Goal: Task Accomplishment & Management: Use online tool/utility

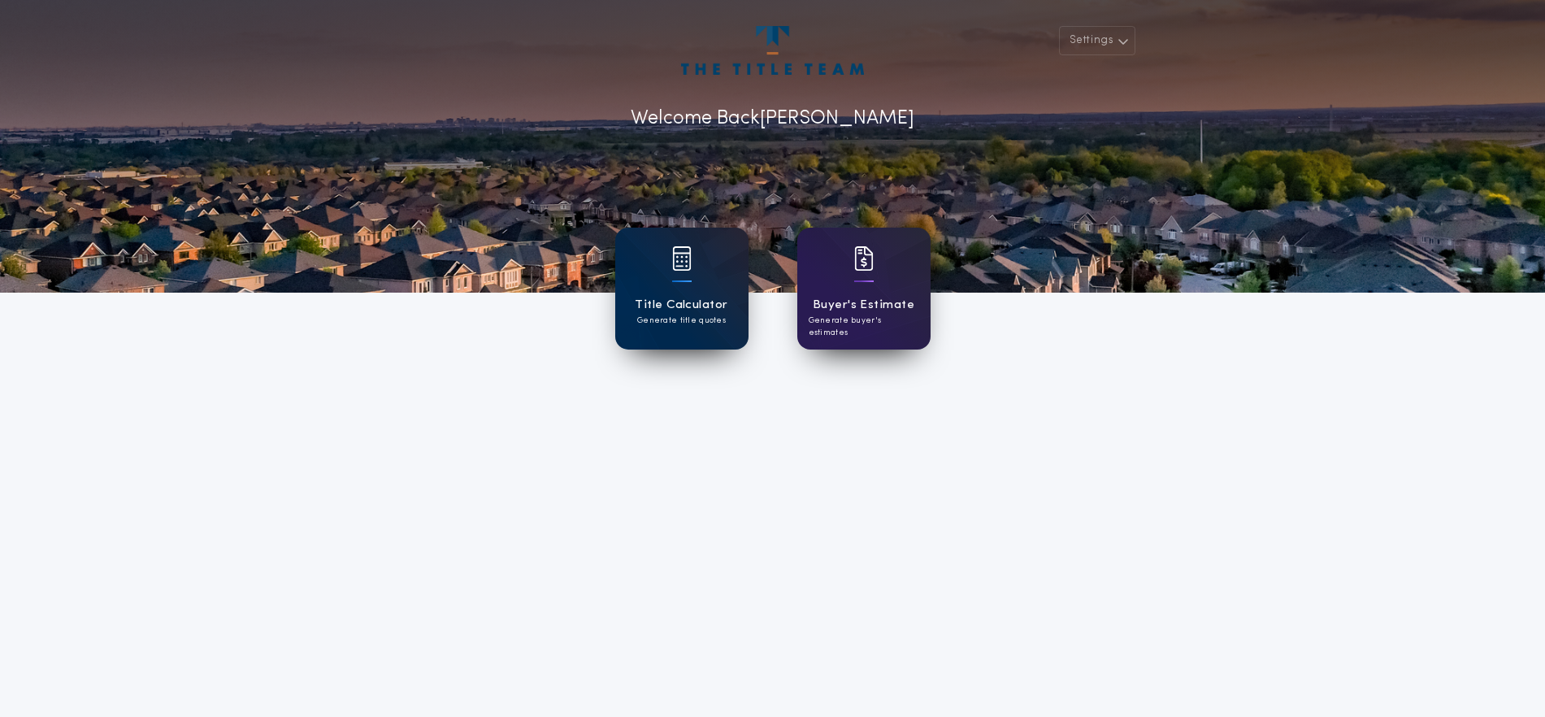
click at [645, 283] on div "Title Calculator Generate title quotes" at bounding box center [681, 289] width 133 height 122
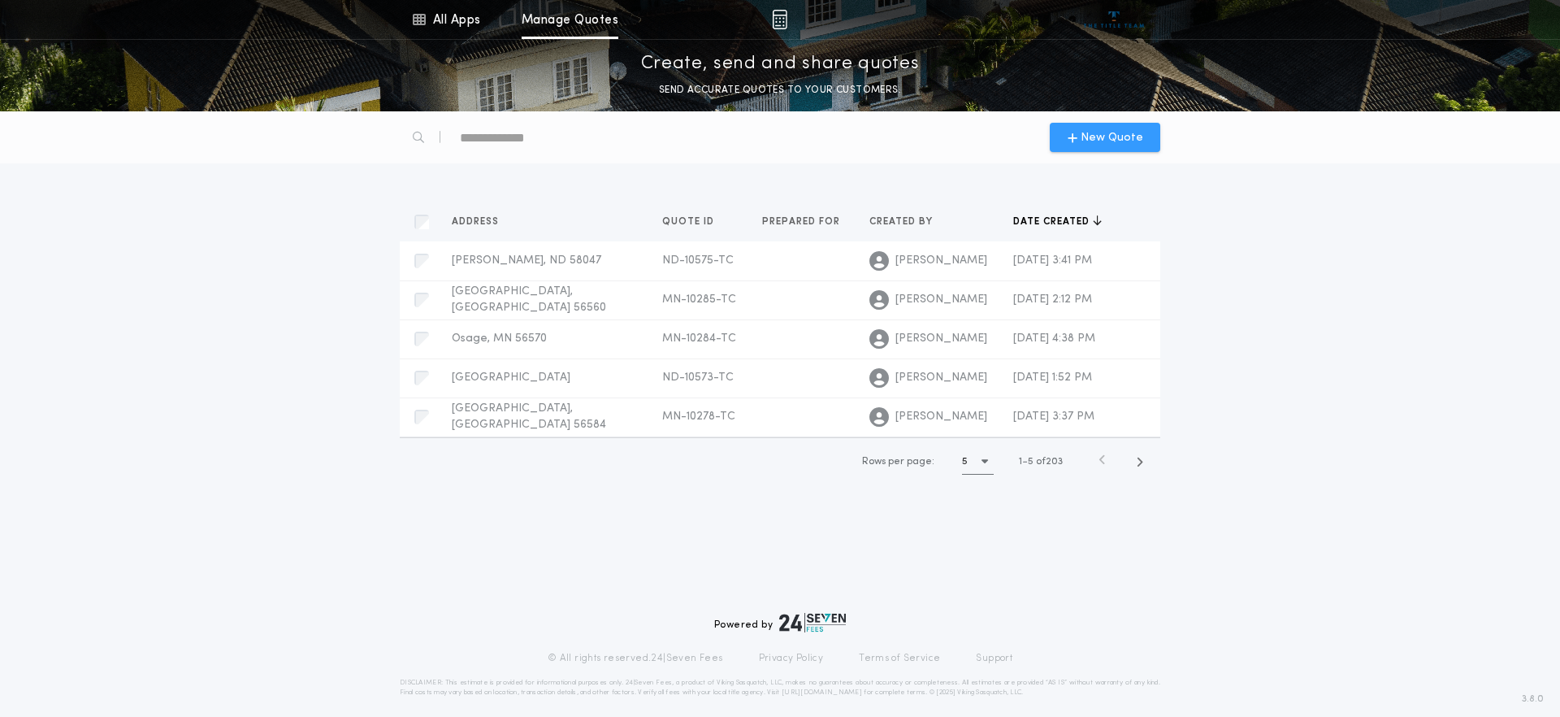
click at [1088, 148] on div "New Quote" at bounding box center [1105, 137] width 111 height 29
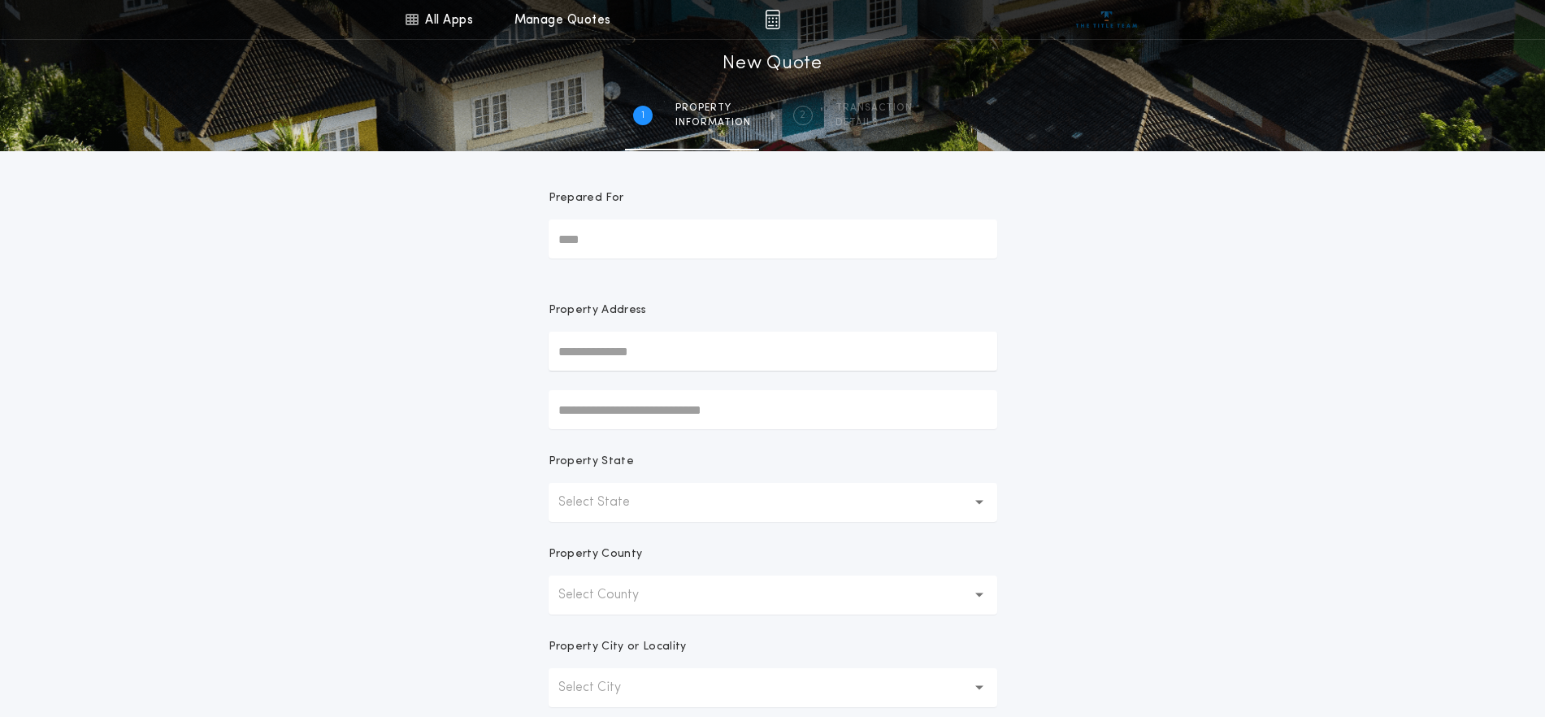
click at [686, 517] on button "Select State" at bounding box center [773, 502] width 449 height 39
click at [658, 602] on p "Select County" at bounding box center [611, 595] width 106 height 20
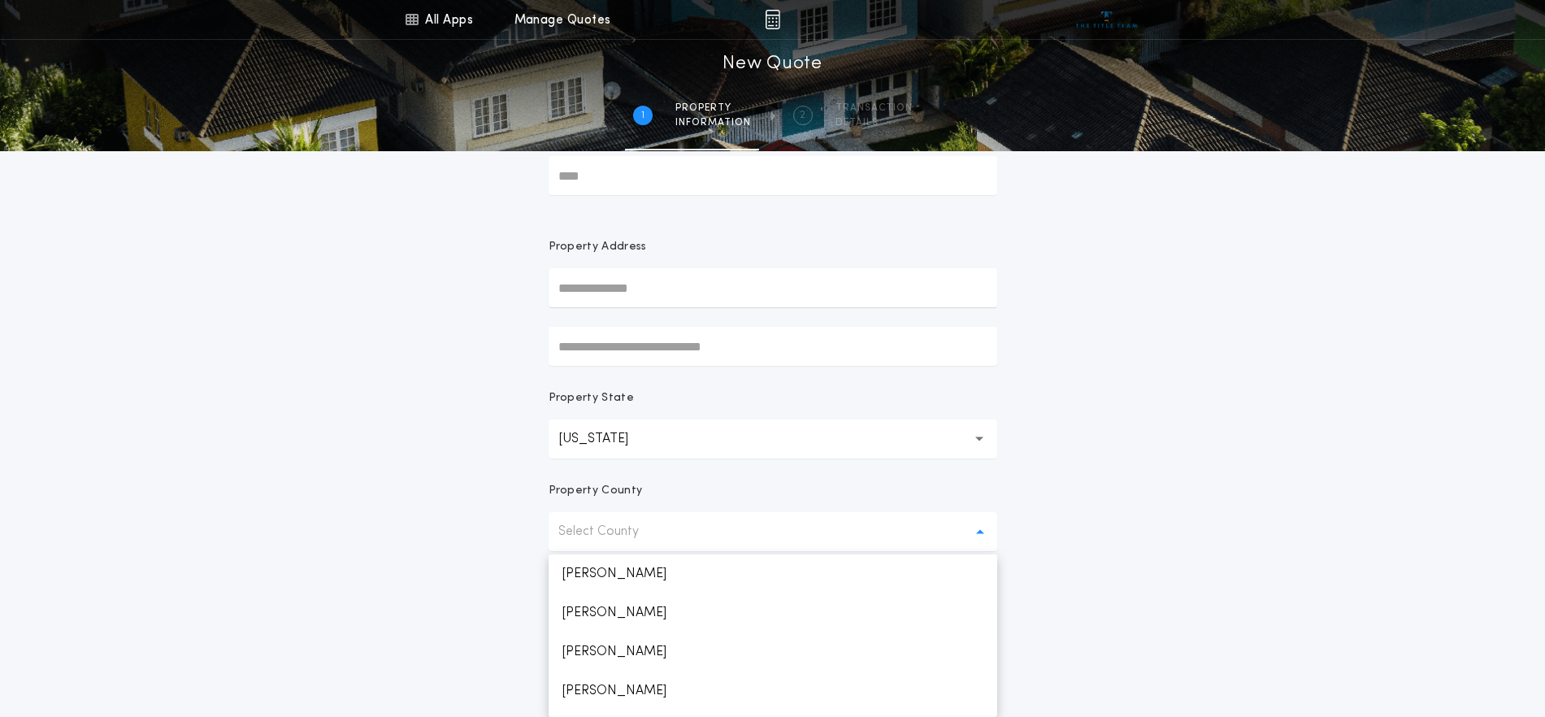
scroll to position [189, 0]
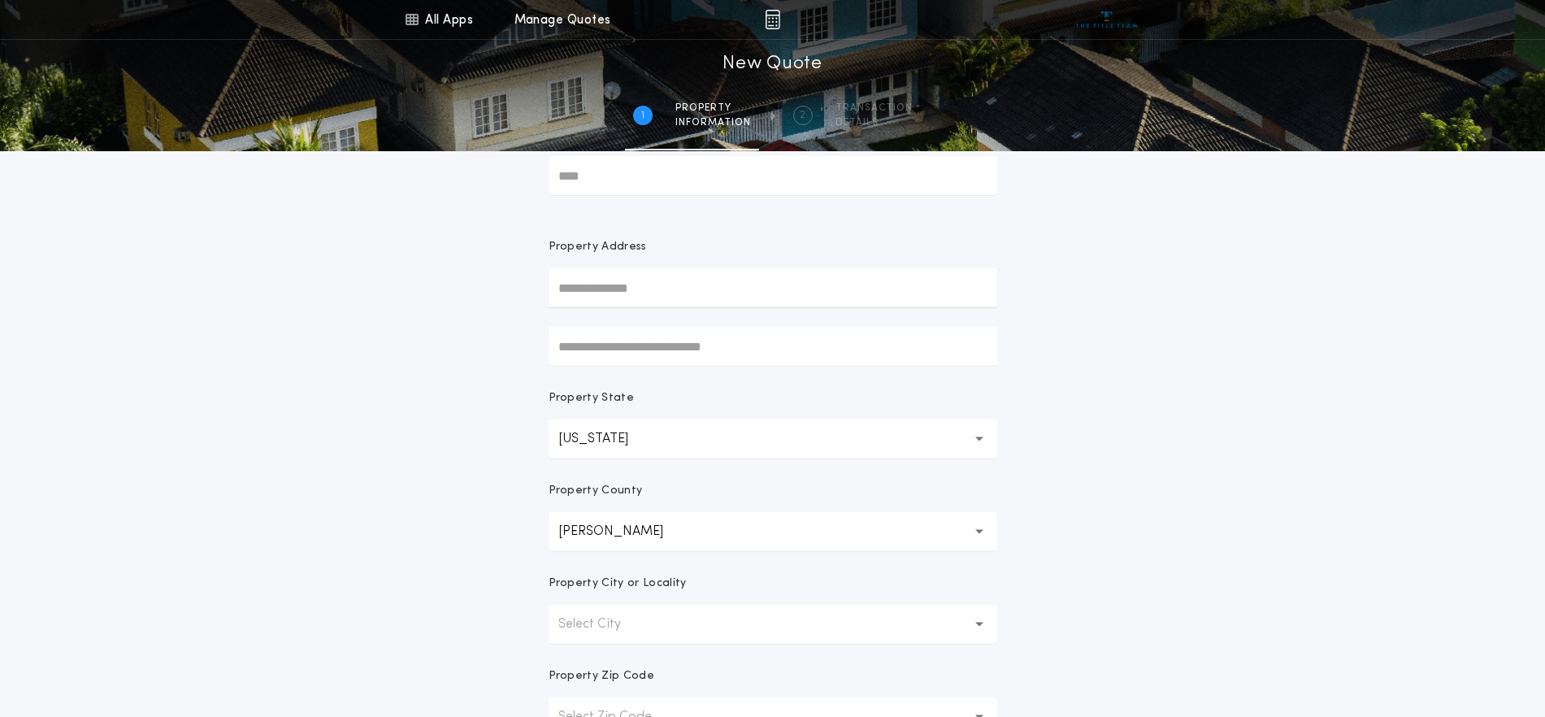
click at [630, 631] on p "Select City" at bounding box center [602, 624] width 89 height 20
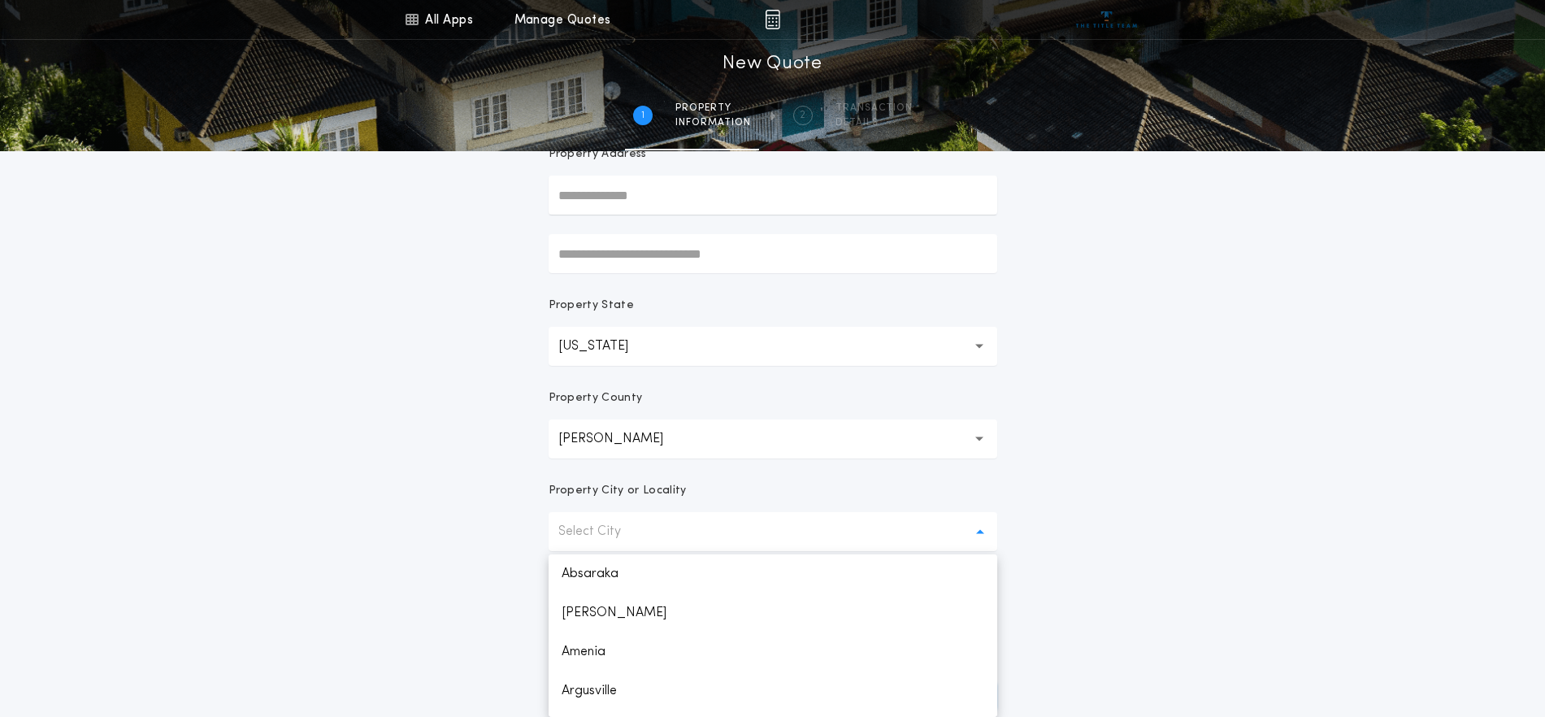
scroll to position [540, 0]
click at [596, 681] on p "Fargo" at bounding box center [773, 697] width 449 height 39
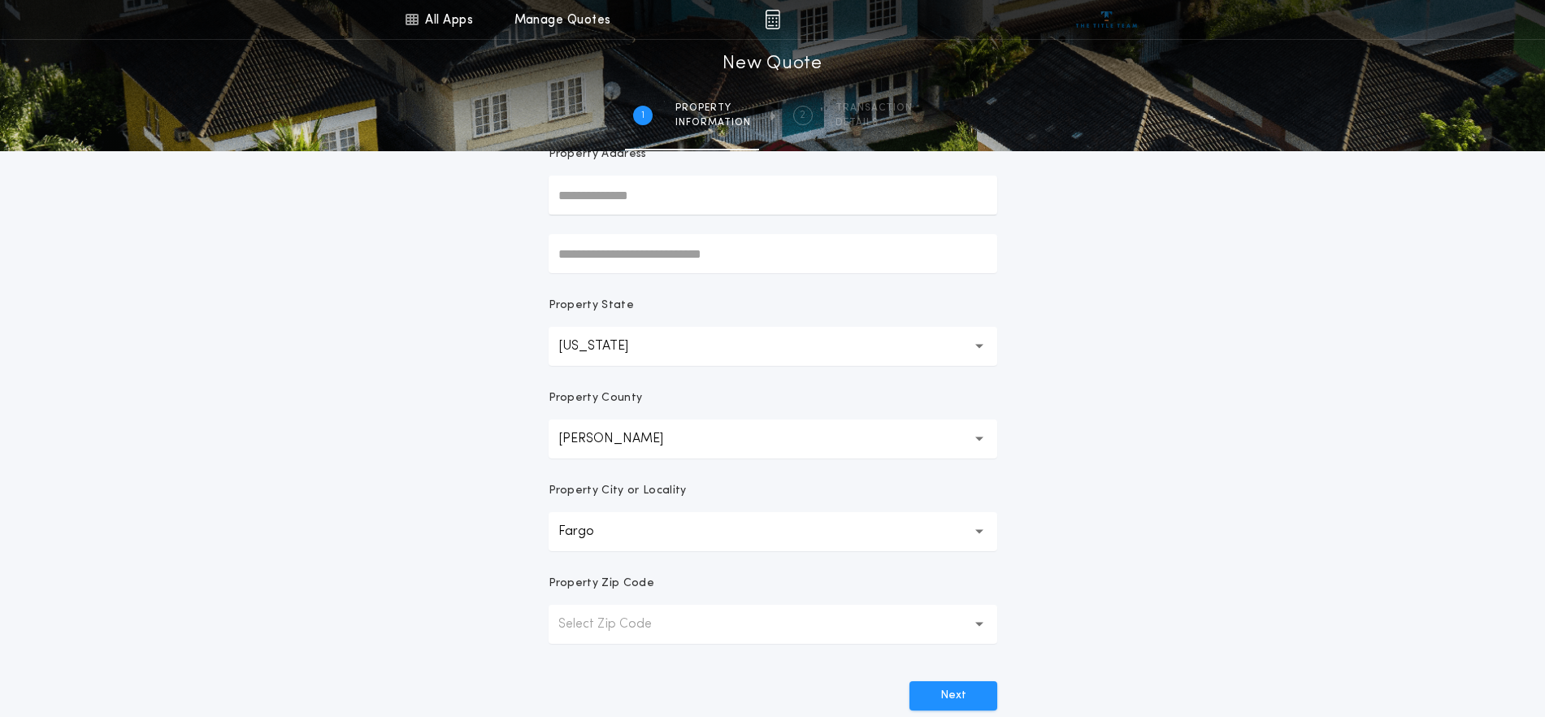
click at [642, 618] on p "Select Zip Code" at bounding box center [617, 624] width 119 height 20
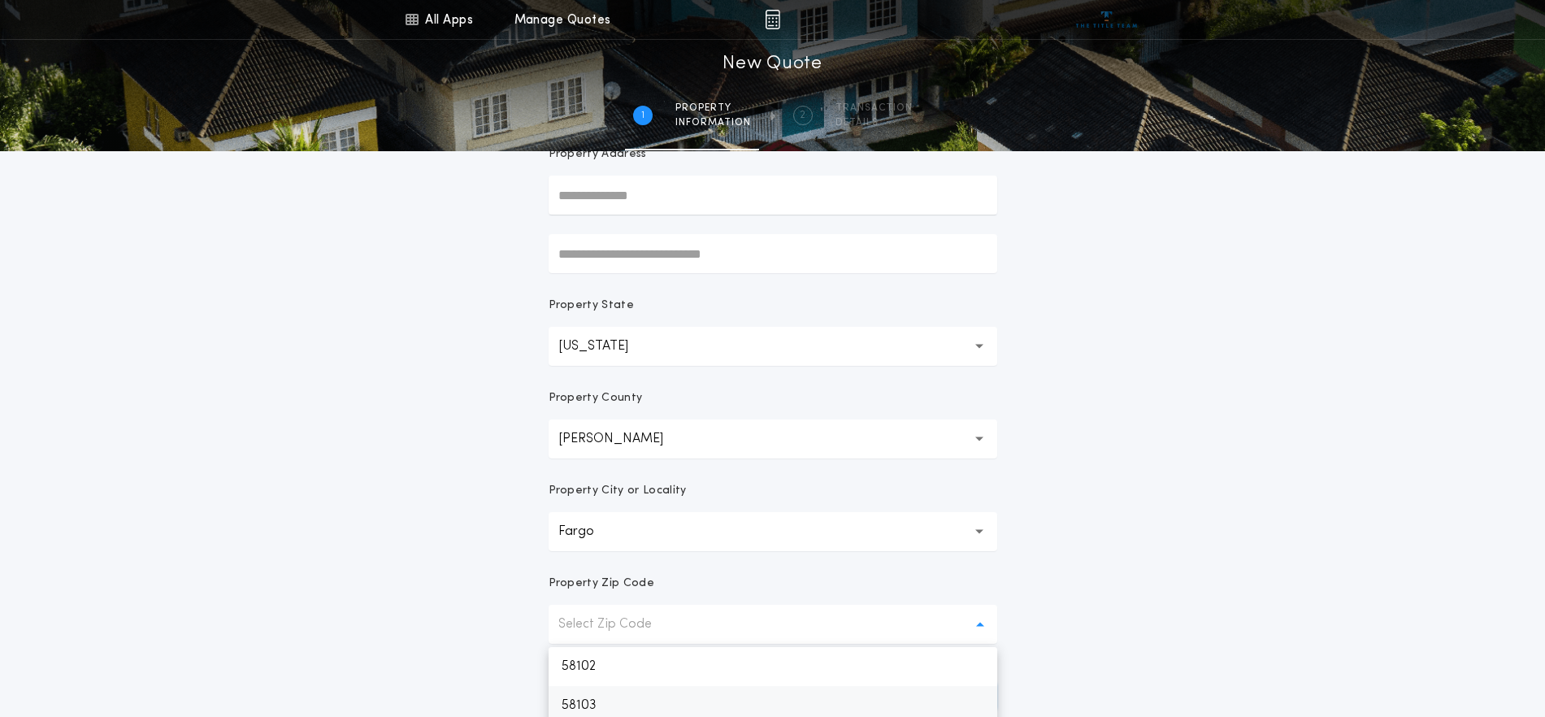
scroll to position [164, 0]
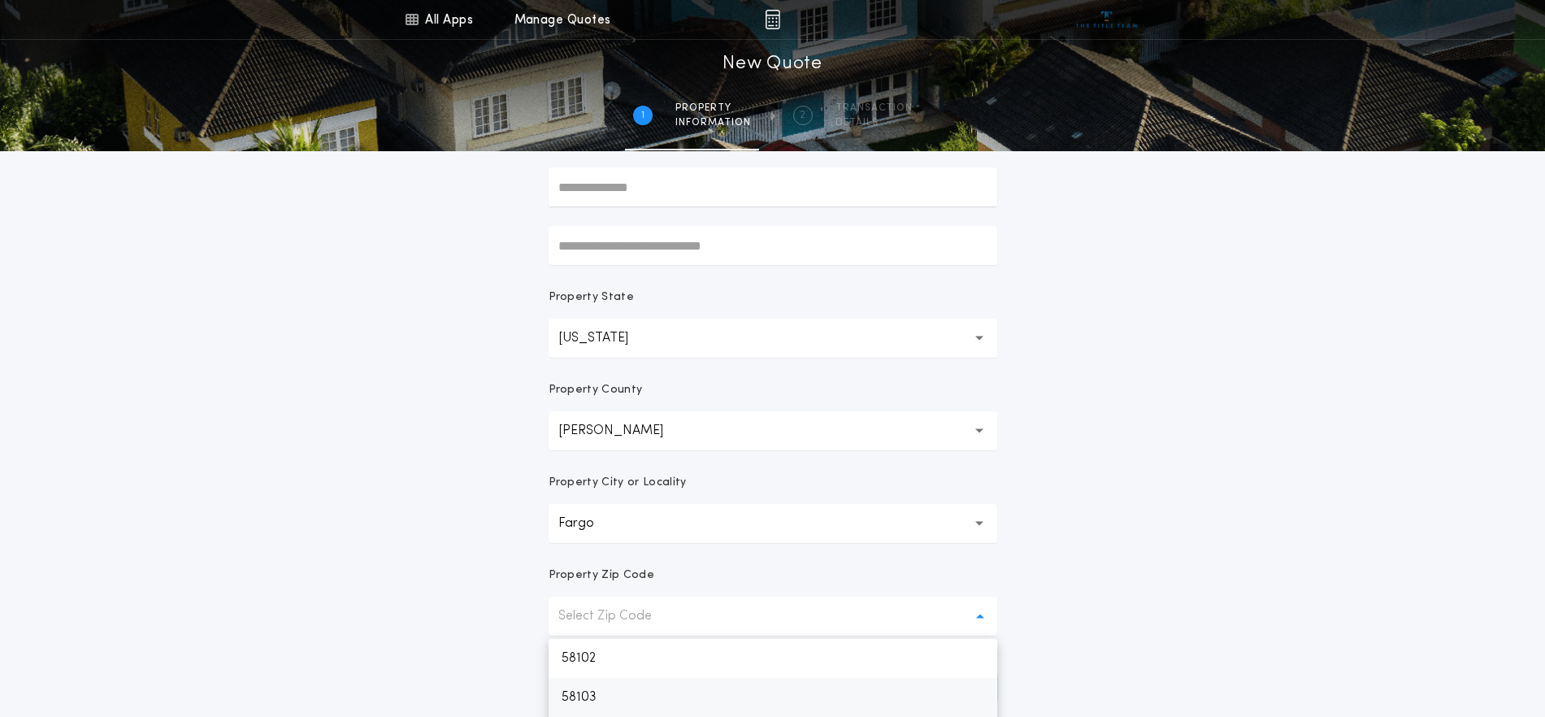
click at [598, 691] on p "58103" at bounding box center [773, 697] width 449 height 39
click at [928, 680] on button "Next" at bounding box center [953, 687] width 88 height 29
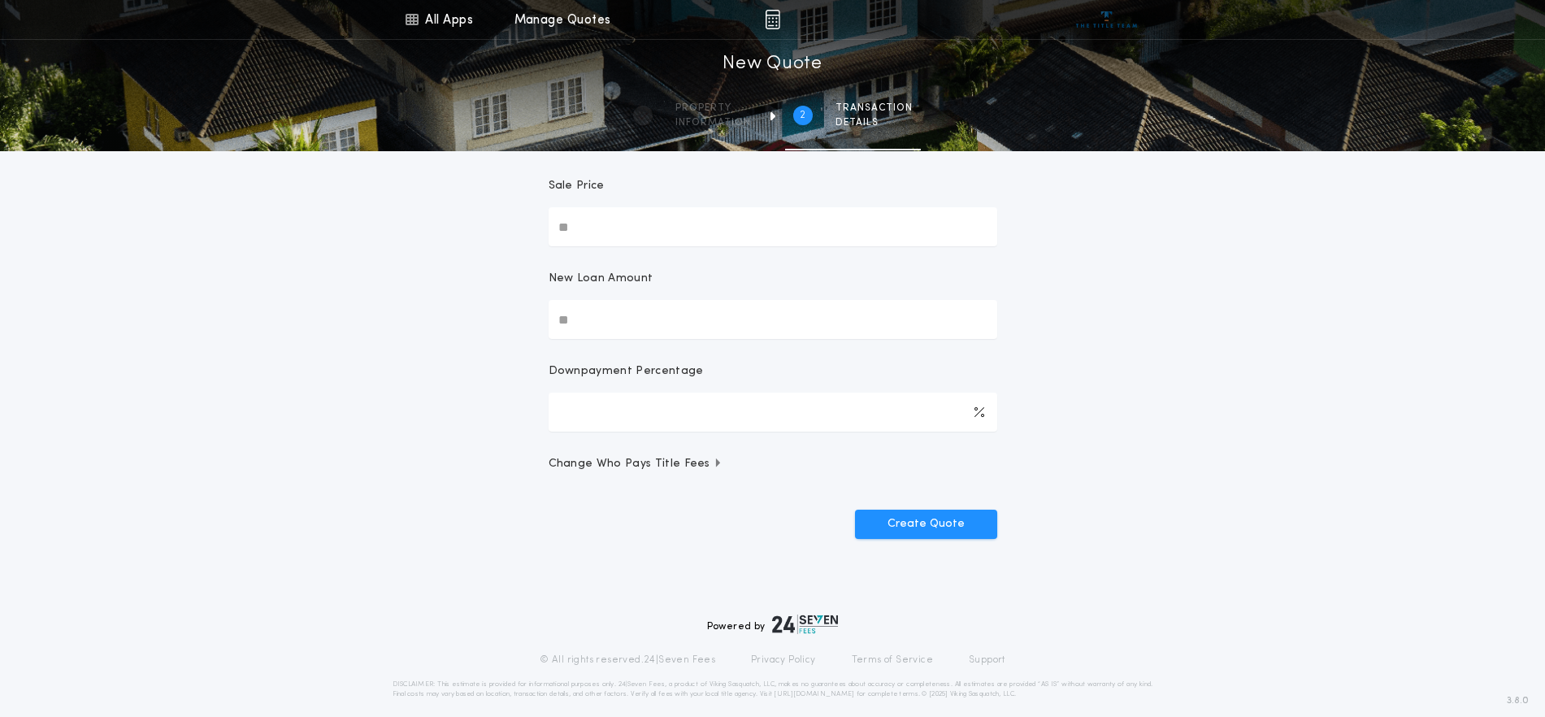
click at [608, 206] on div "Sale Price" at bounding box center [773, 192] width 449 height 29
click at [608, 207] on input "Sale Price" at bounding box center [773, 226] width 449 height 39
type input "********"
click at [605, 308] on input "New Loan Amount" at bounding box center [773, 319] width 449 height 39
type input "********"
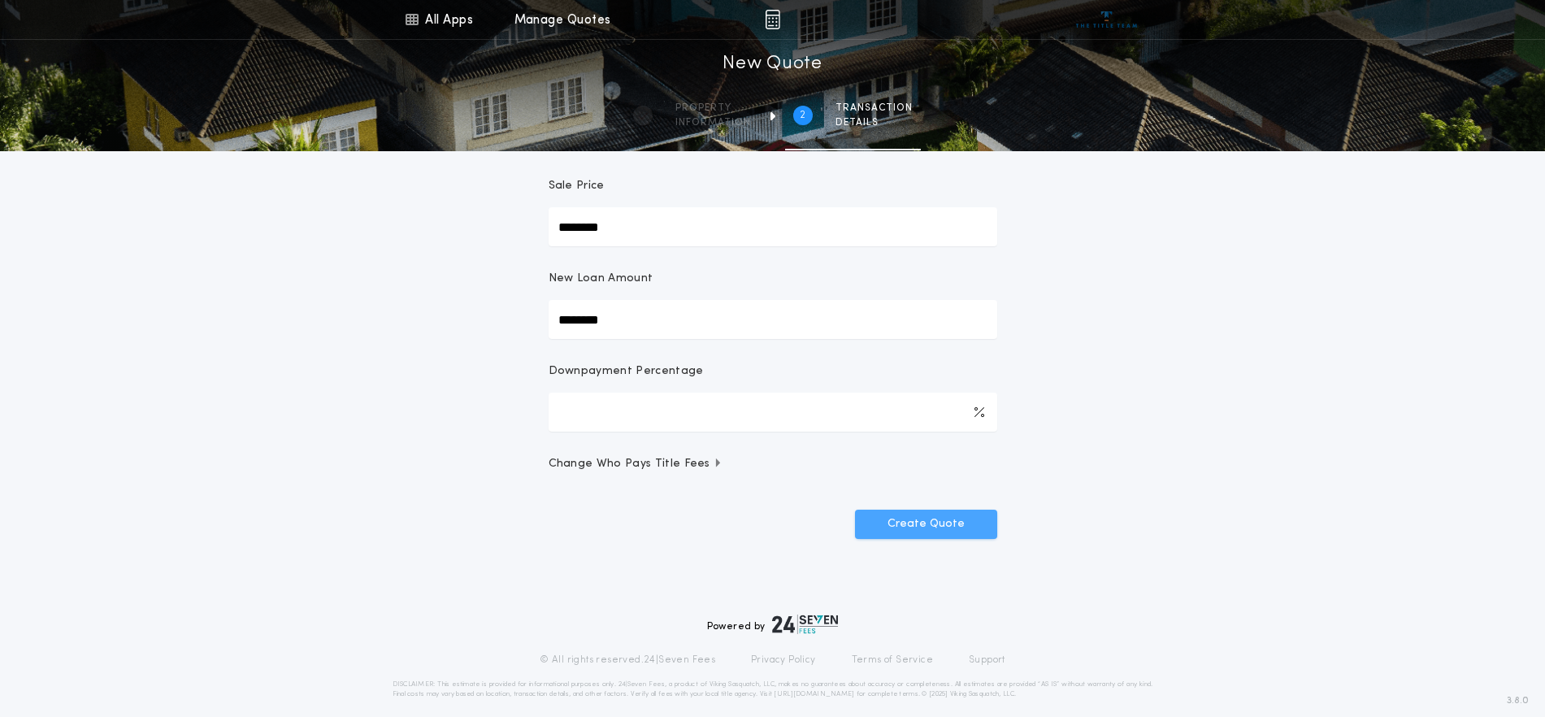
type input "****"
click at [918, 519] on button "Create Quote" at bounding box center [926, 524] width 142 height 29
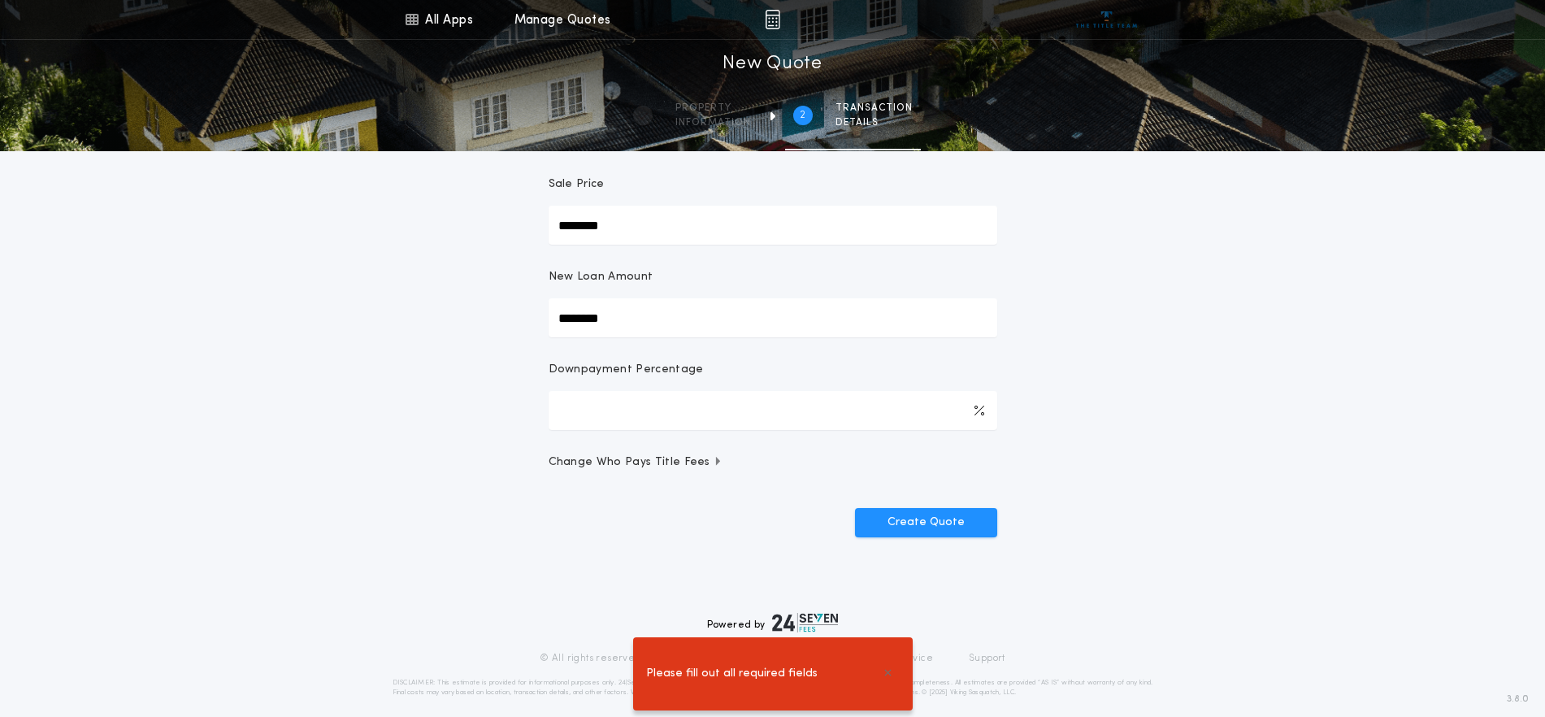
scroll to position [202, 0]
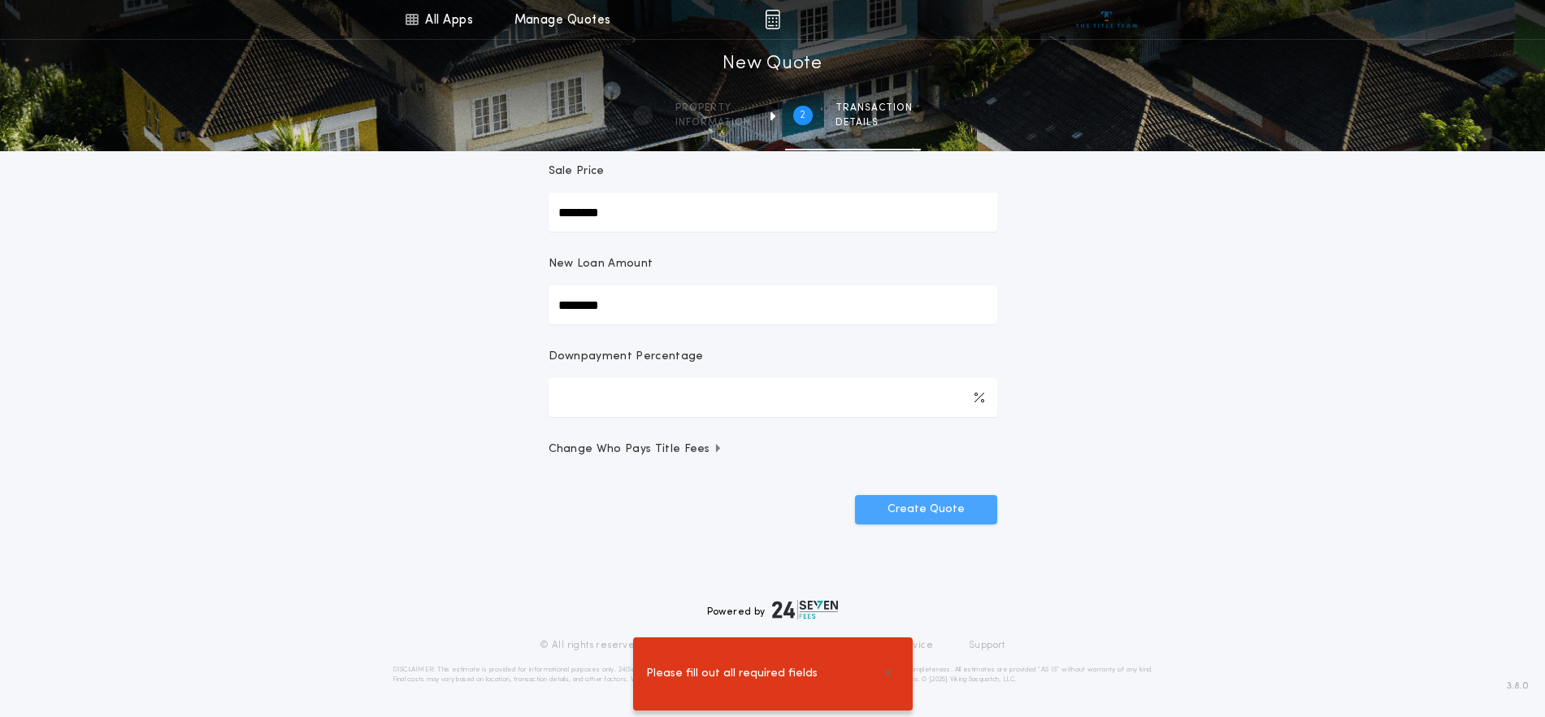
click at [961, 512] on button "Create Quote" at bounding box center [926, 509] width 142 height 29
click at [678, 449] on span "Change Who Pays Title Fees" at bounding box center [636, 449] width 175 height 16
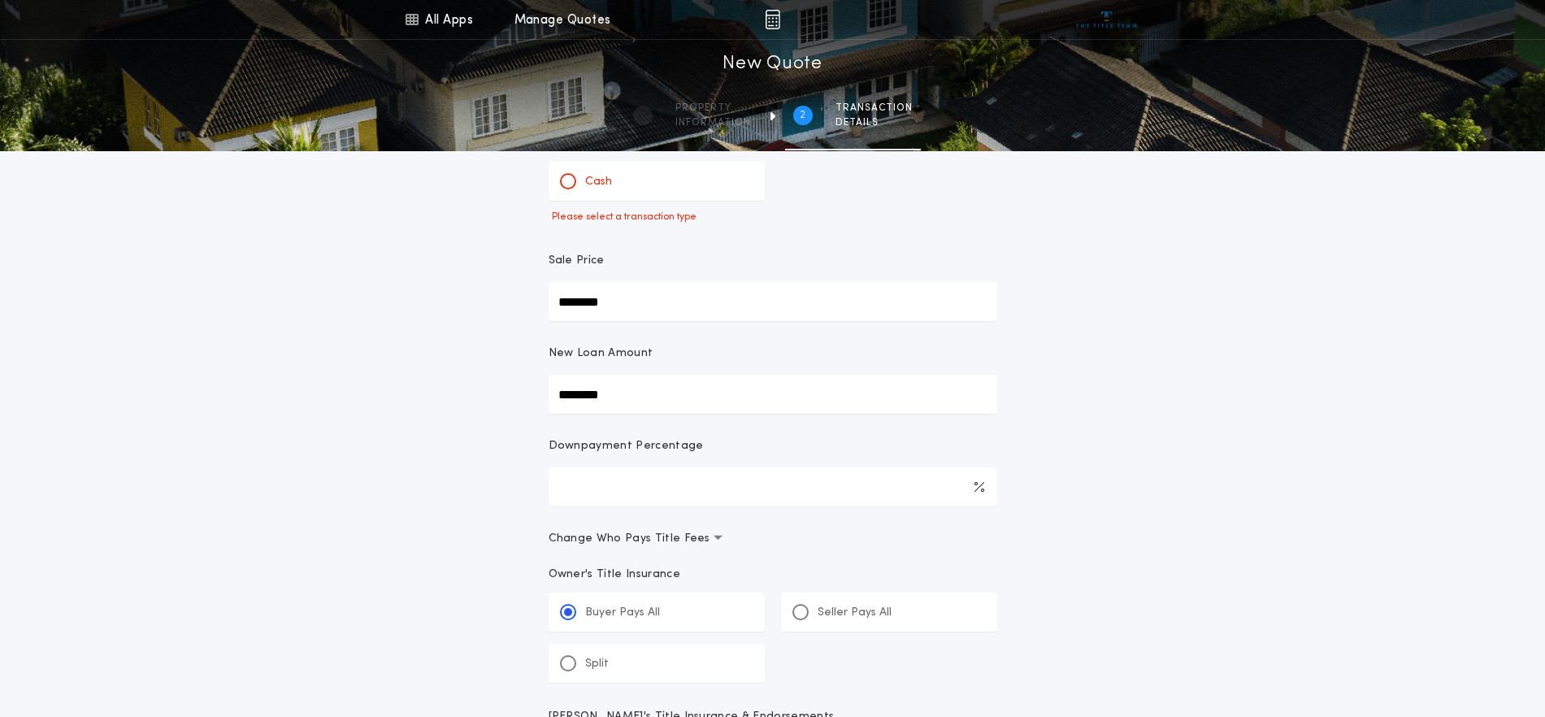
scroll to position [0, 0]
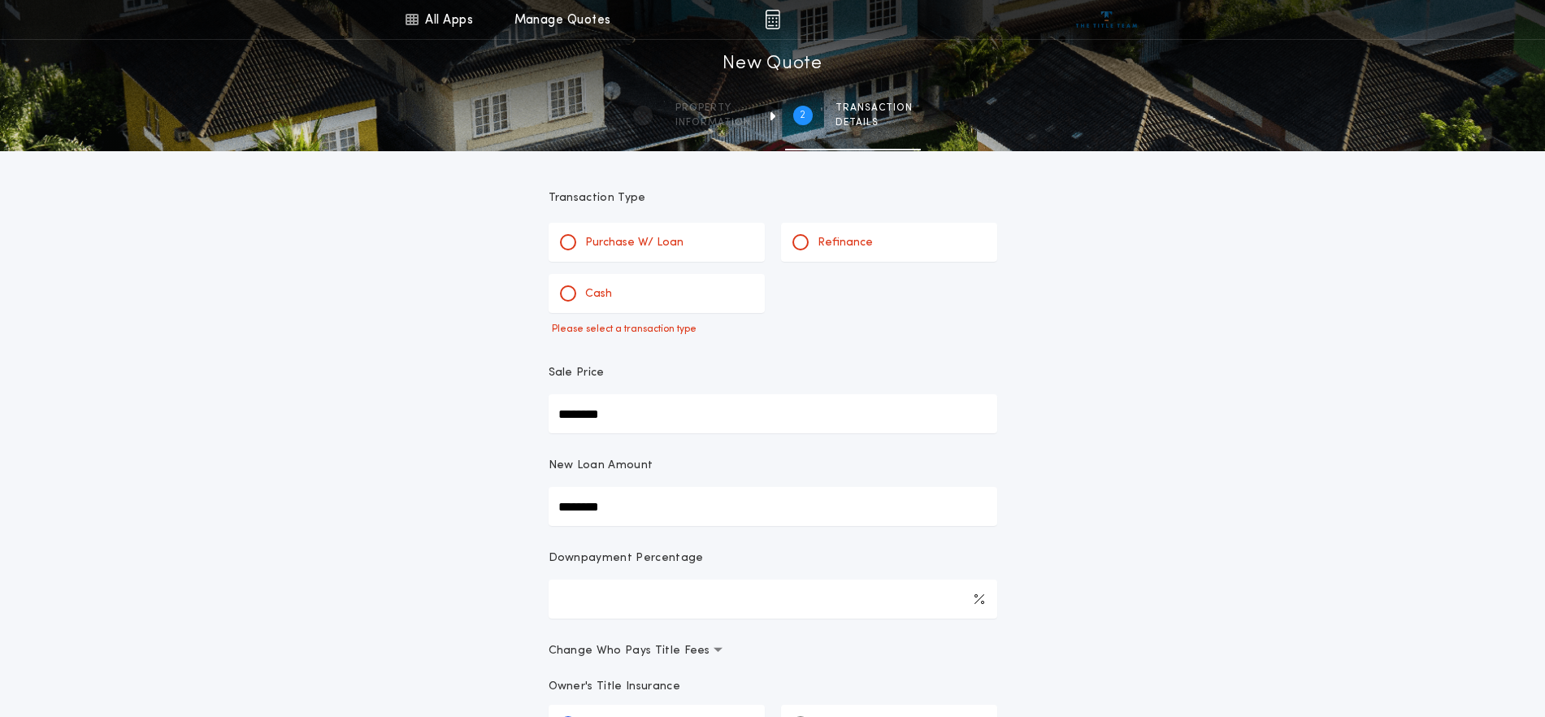
click at [644, 237] on p "Purchase W/ Loan" at bounding box center [634, 243] width 98 height 16
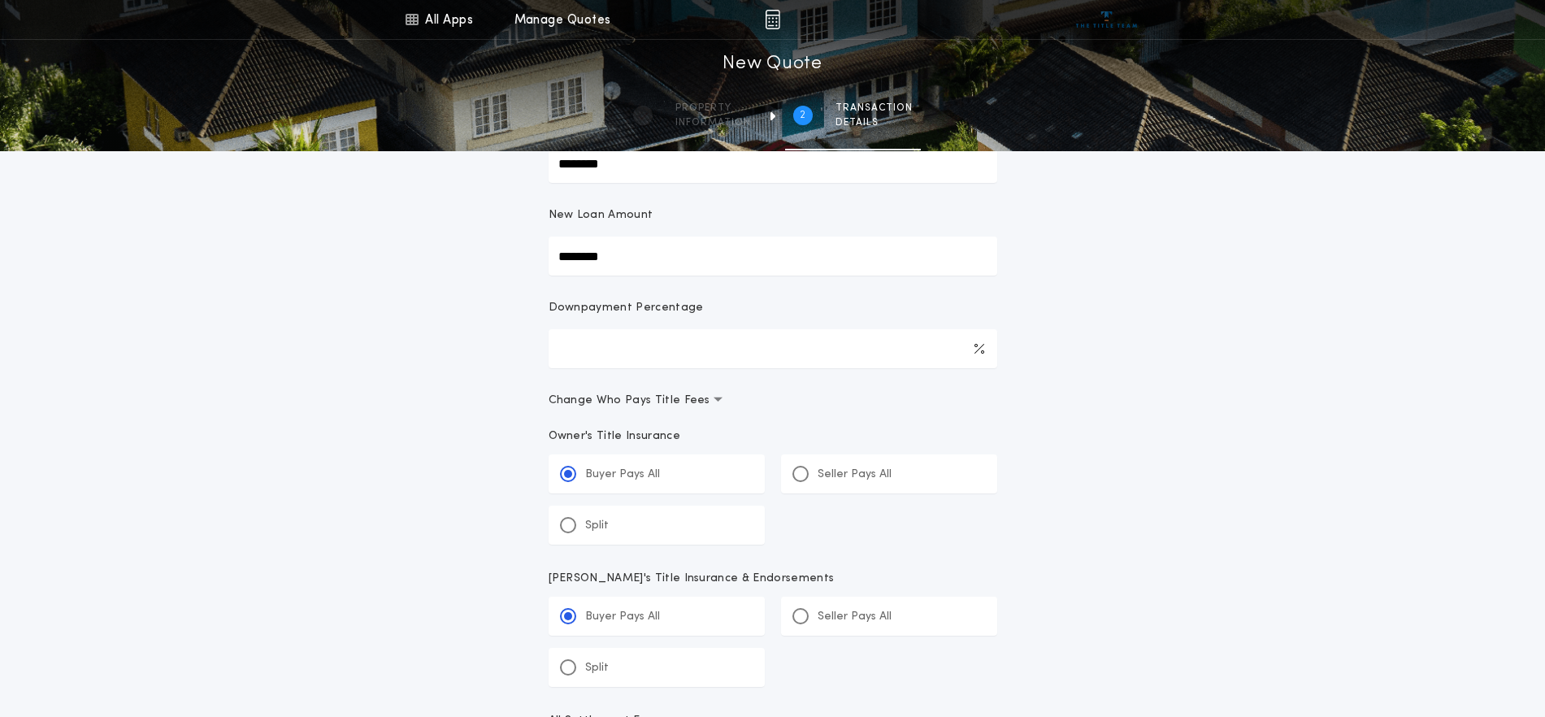
scroll to position [305, 0]
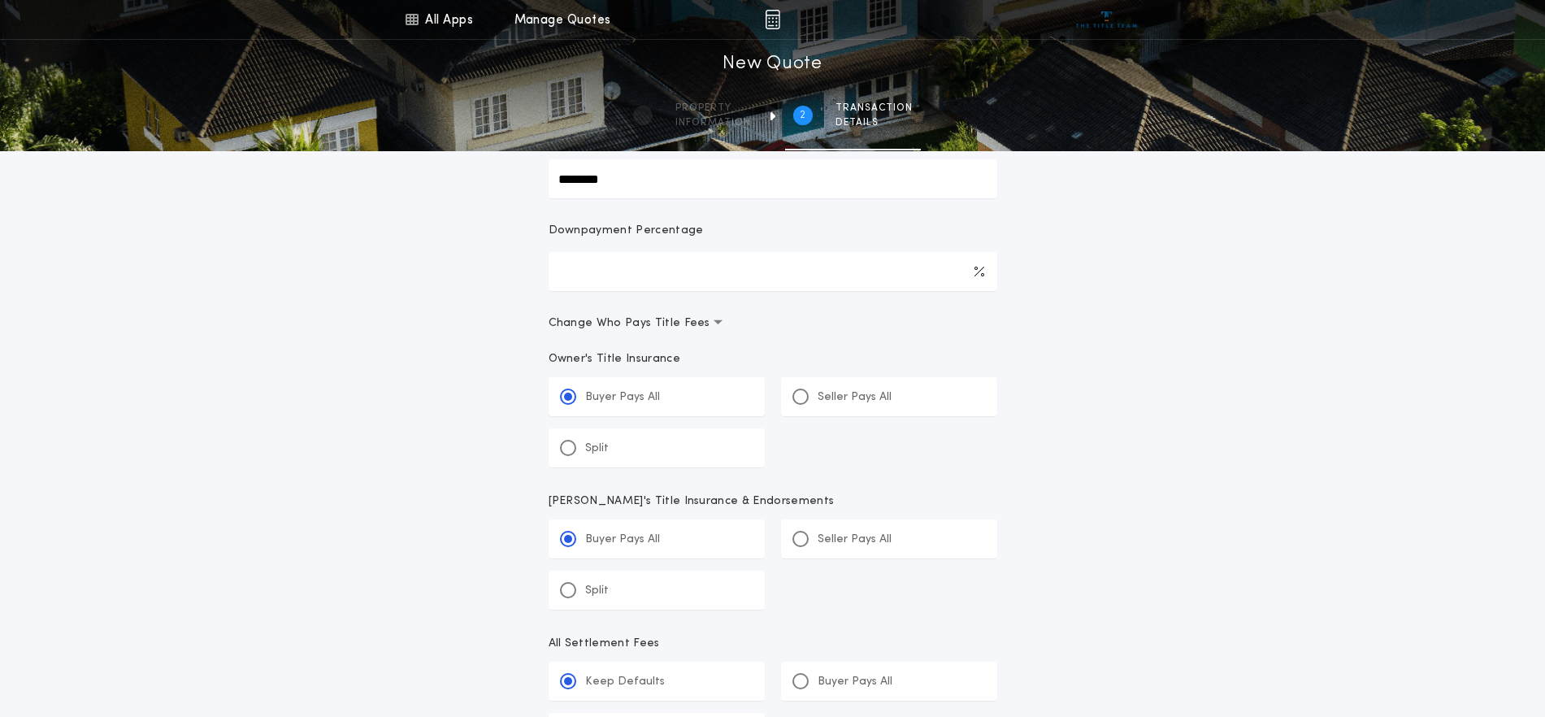
click at [681, 320] on span "Change Who Pays Title Fees" at bounding box center [636, 323] width 175 height 16
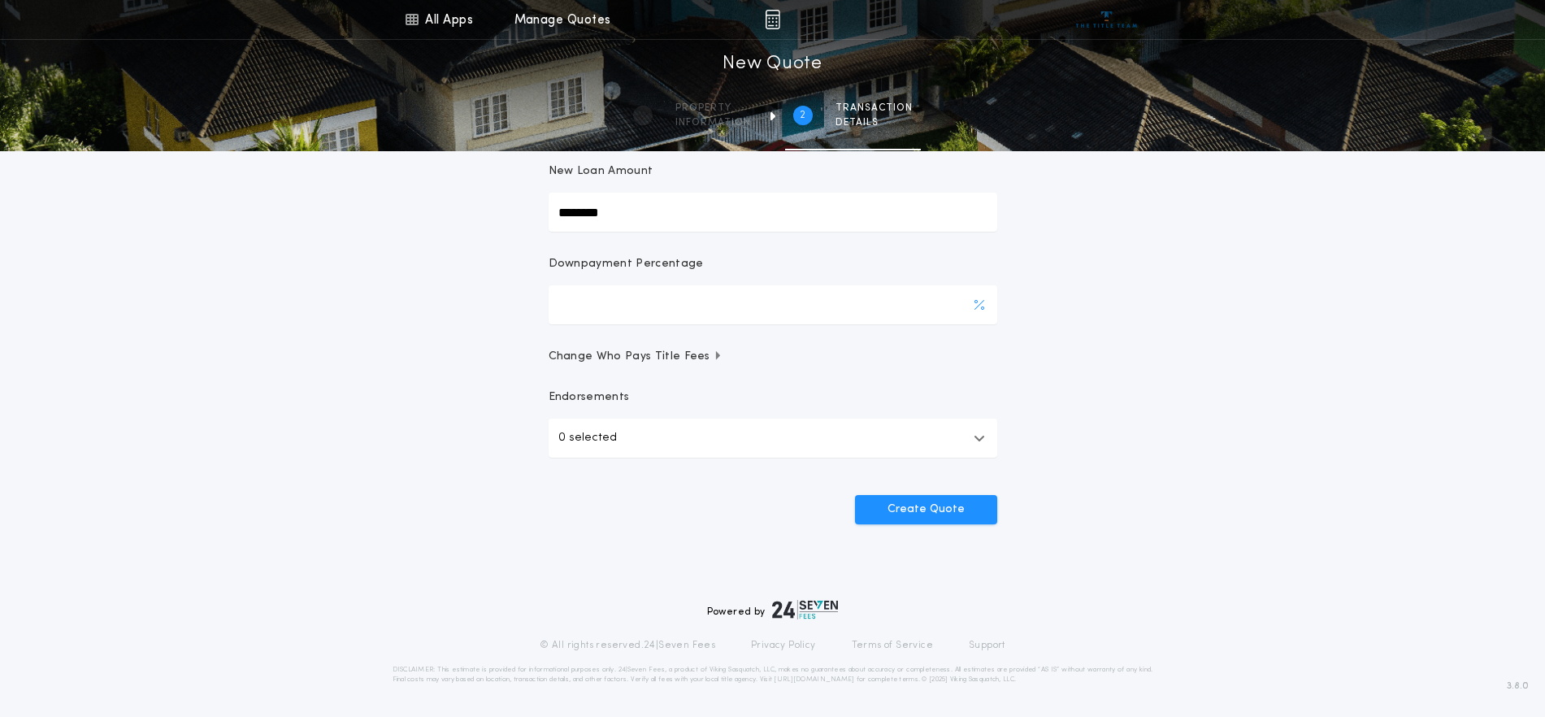
scroll to position [271, 0]
click at [675, 436] on button "0 selected" at bounding box center [773, 438] width 449 height 39
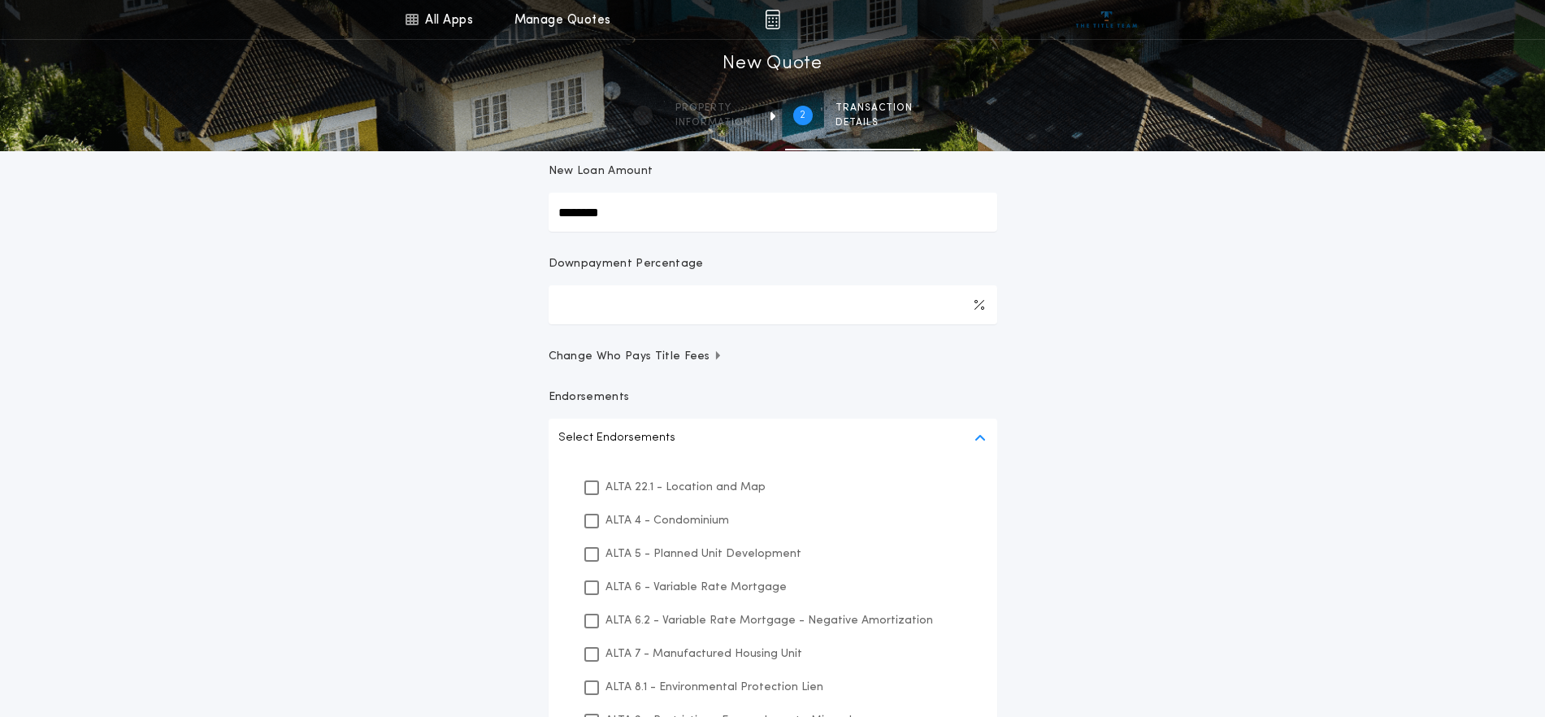
click at [660, 488] on p "ALTA 22.1 - Location and Map" at bounding box center [685, 487] width 160 height 17
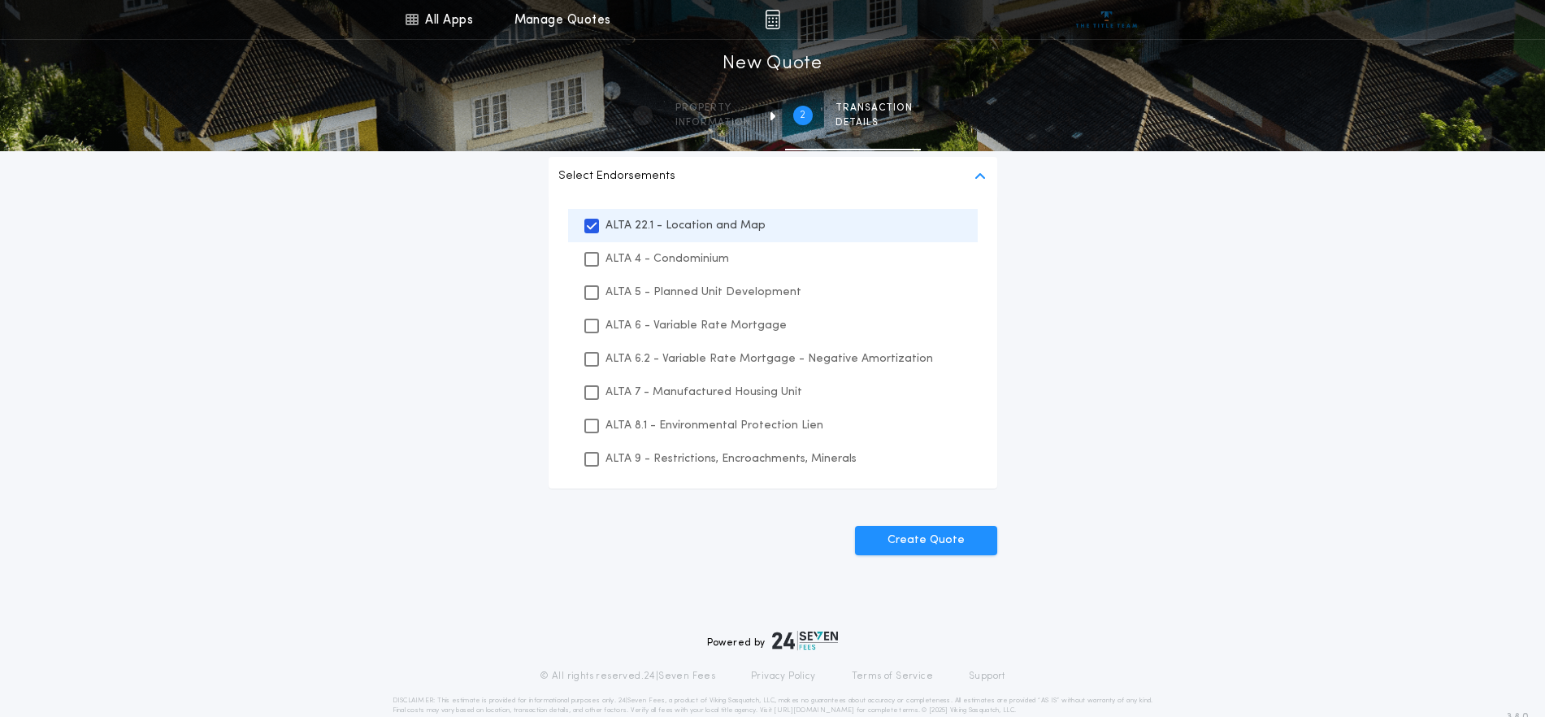
scroll to position [564, 0]
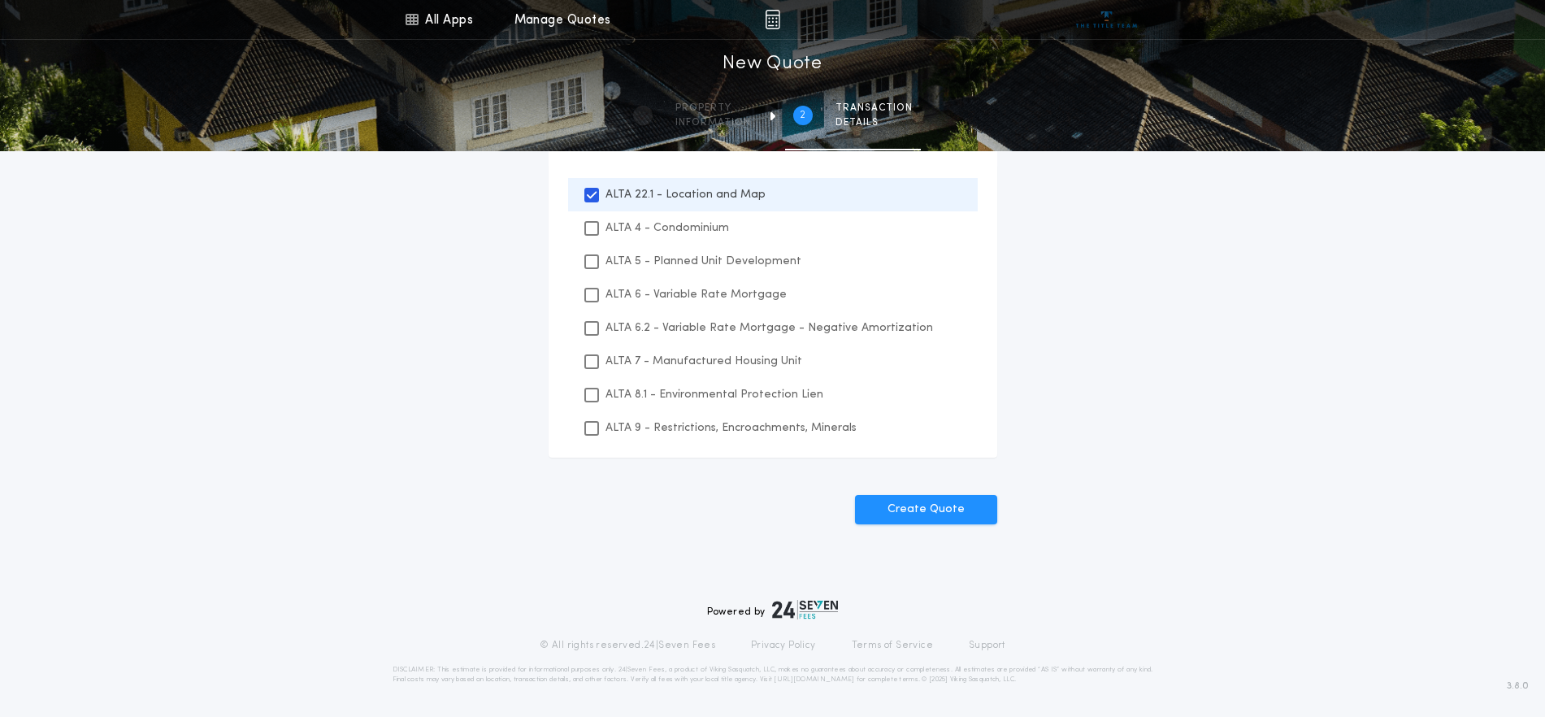
click at [714, 388] on p "ALTA 8.1 - Environmental Protection Lien" at bounding box center [714, 394] width 218 height 17
click at [719, 425] on p "ALTA 9 - Restrictions, Encroachments, Minerals" at bounding box center [730, 427] width 251 height 17
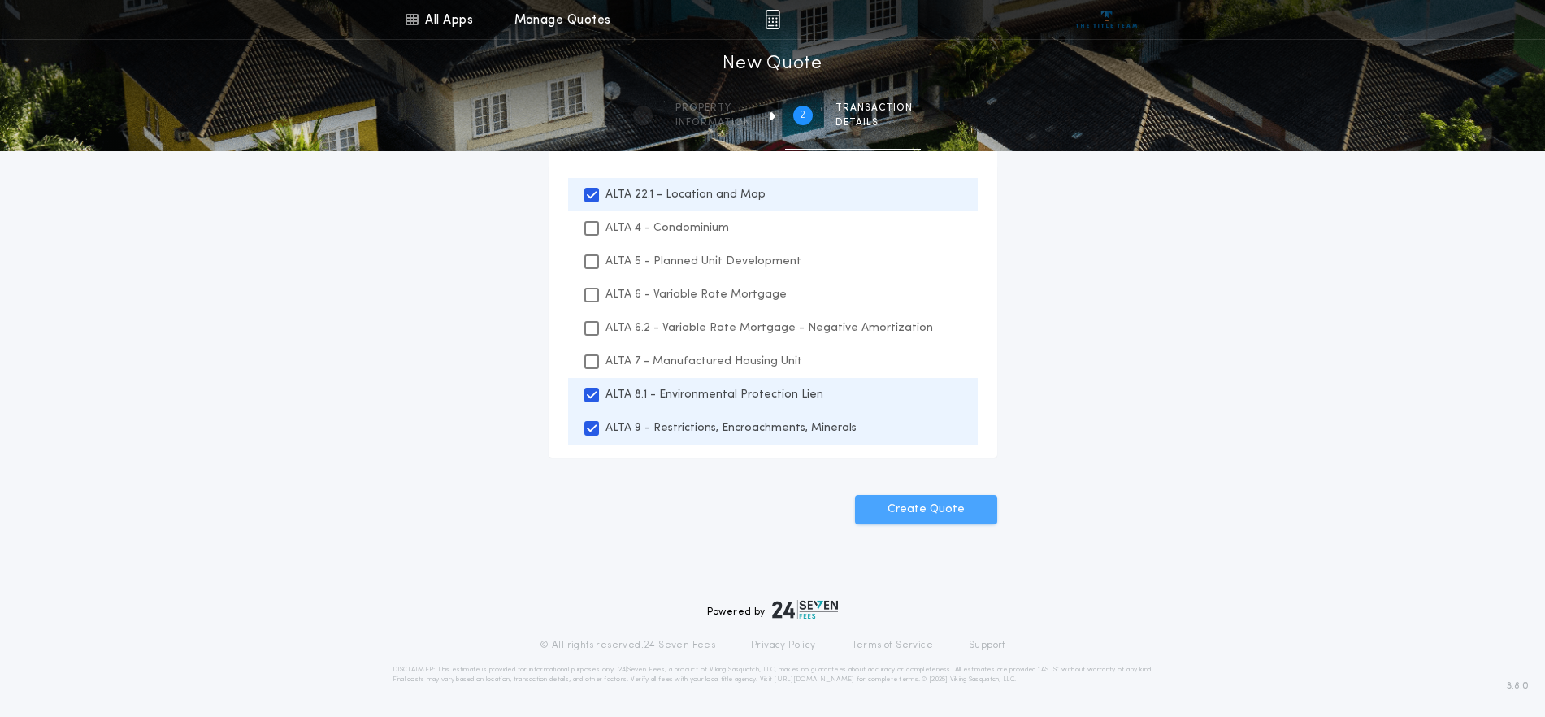
click at [926, 506] on button "Create Quote" at bounding box center [926, 509] width 142 height 29
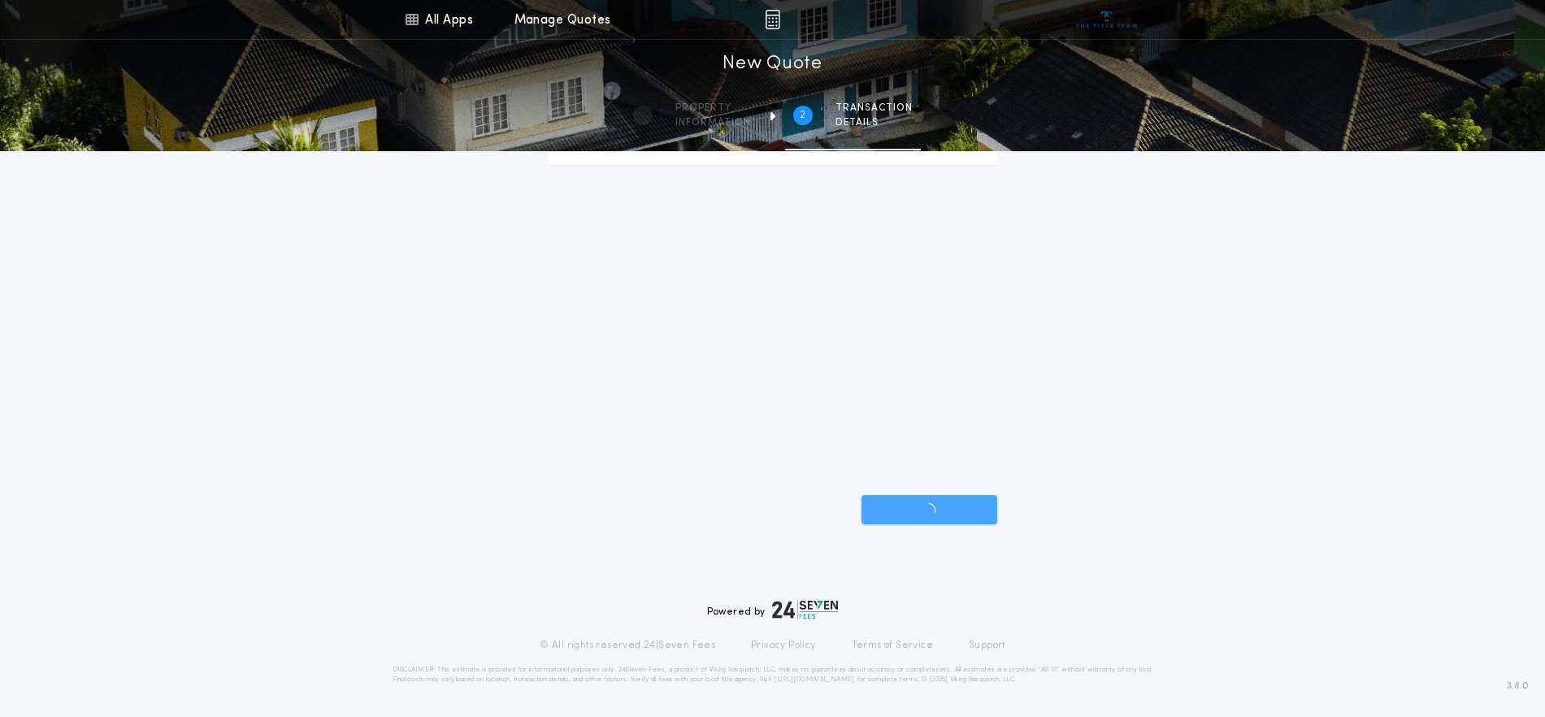
scroll to position [271, 0]
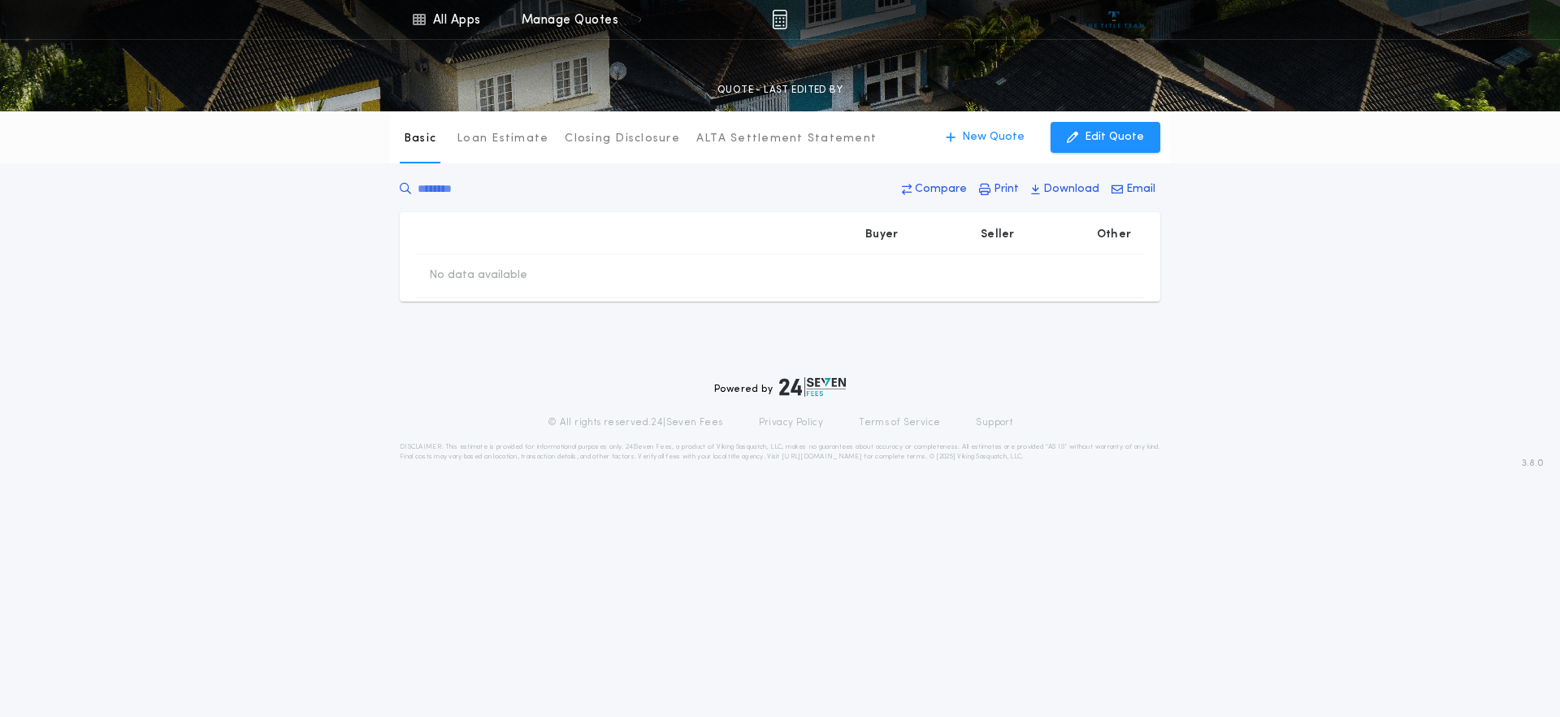
type input "********"
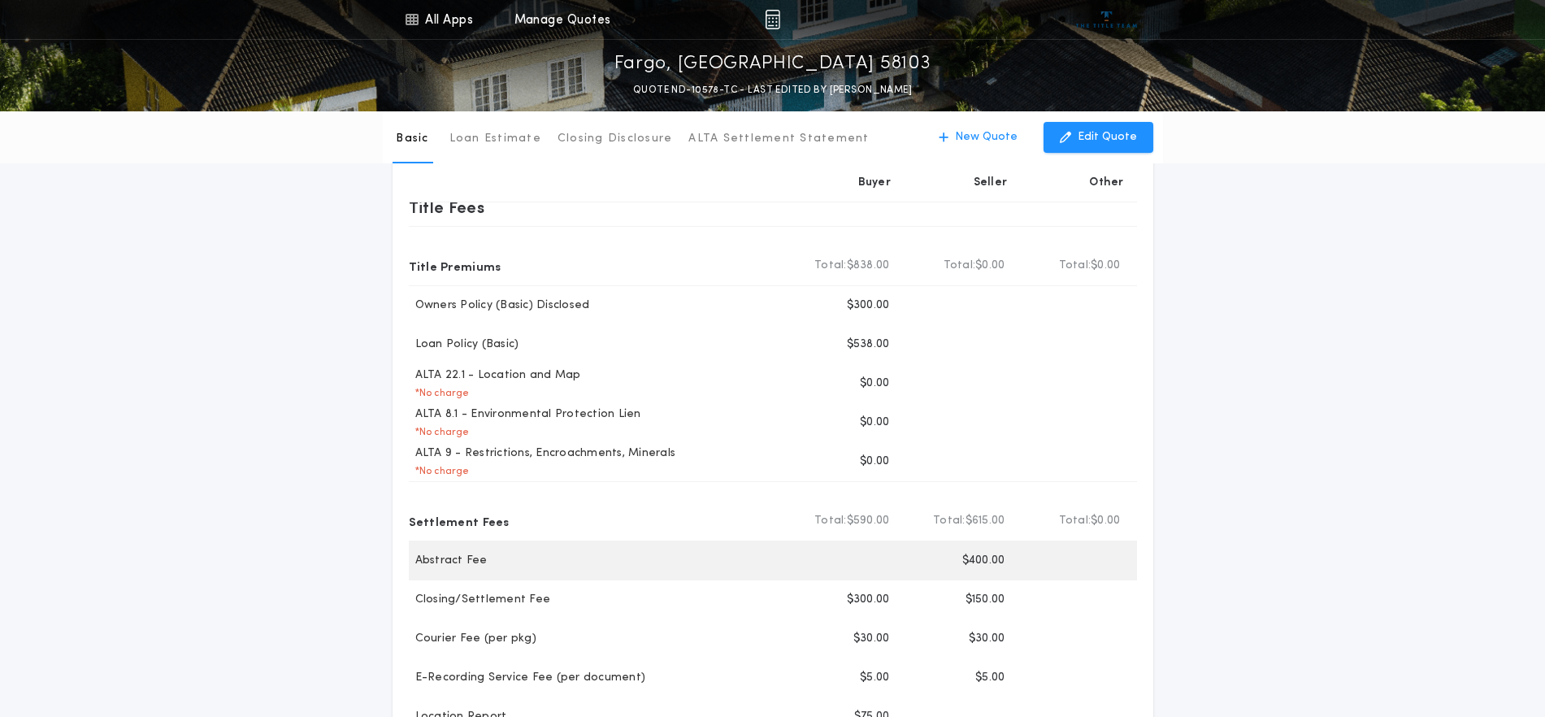
scroll to position [102, 0]
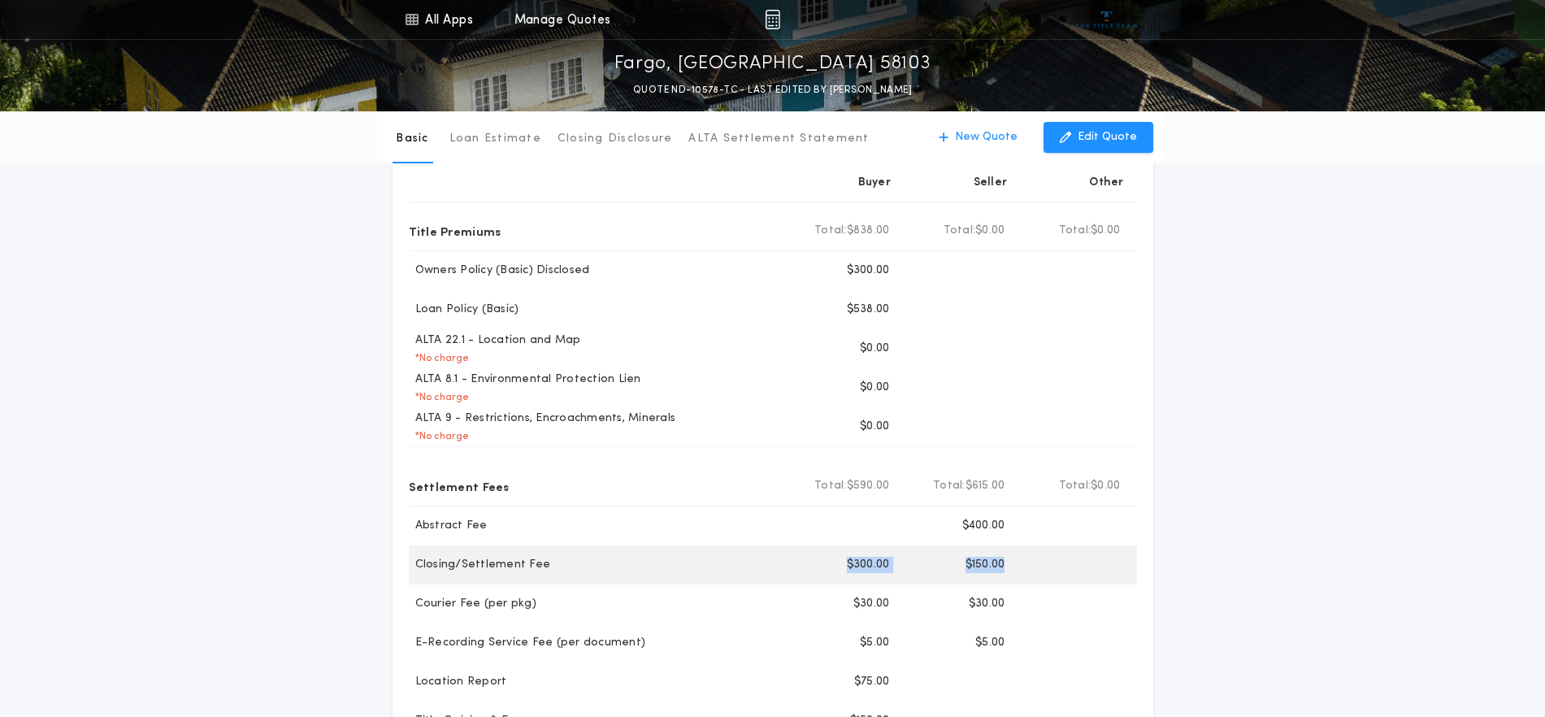
drag, startPoint x: 974, startPoint y: 566, endPoint x: 835, endPoint y: 562, distance: 139.1
click at [835, 562] on div "Buyer $300.00 Seller $150.00" at bounding box center [961, 564] width 349 height 39
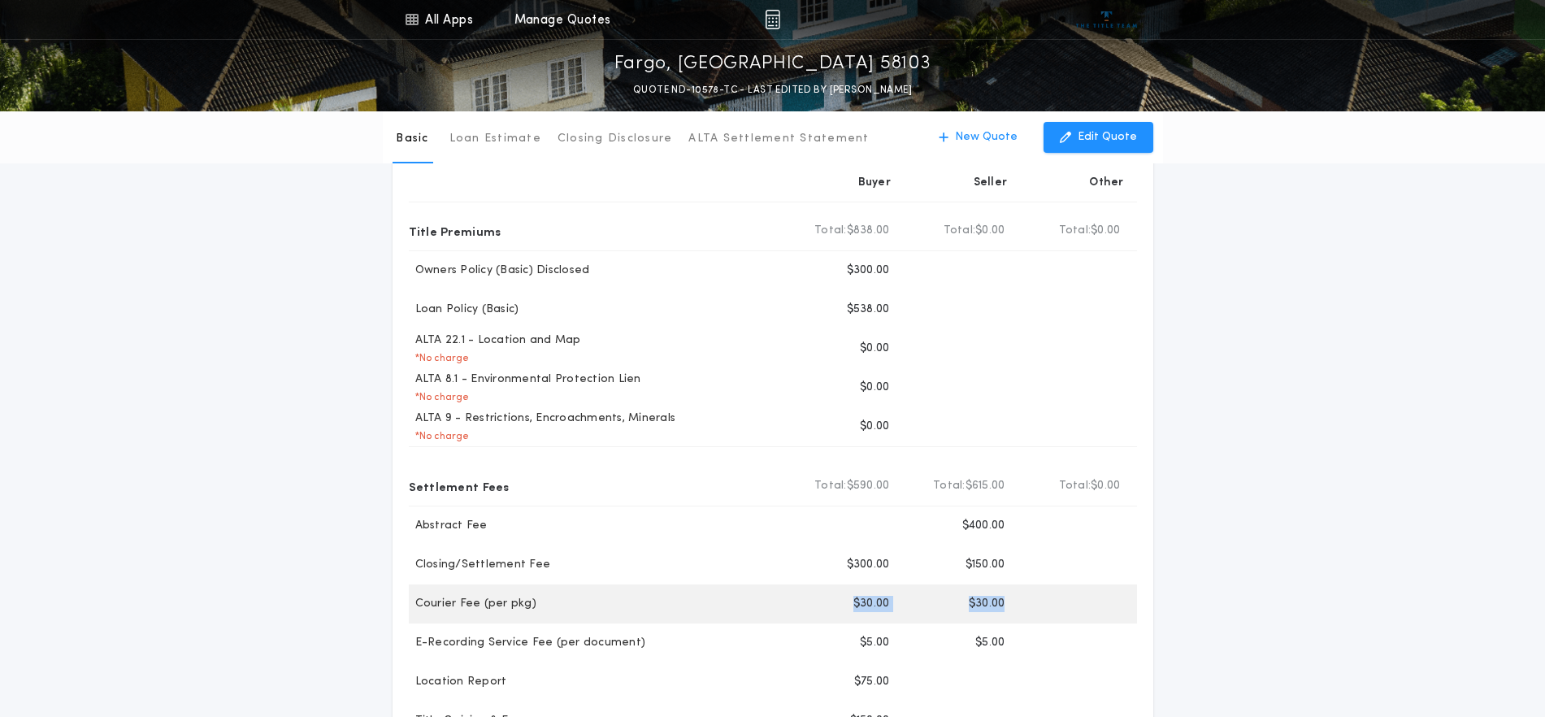
drag, startPoint x: 1025, startPoint y: 622, endPoint x: 789, endPoint y: 613, distance: 235.9
click at [789, 613] on div "Buyer $30.00 Seller $30.00" at bounding box center [961, 603] width 349 height 39
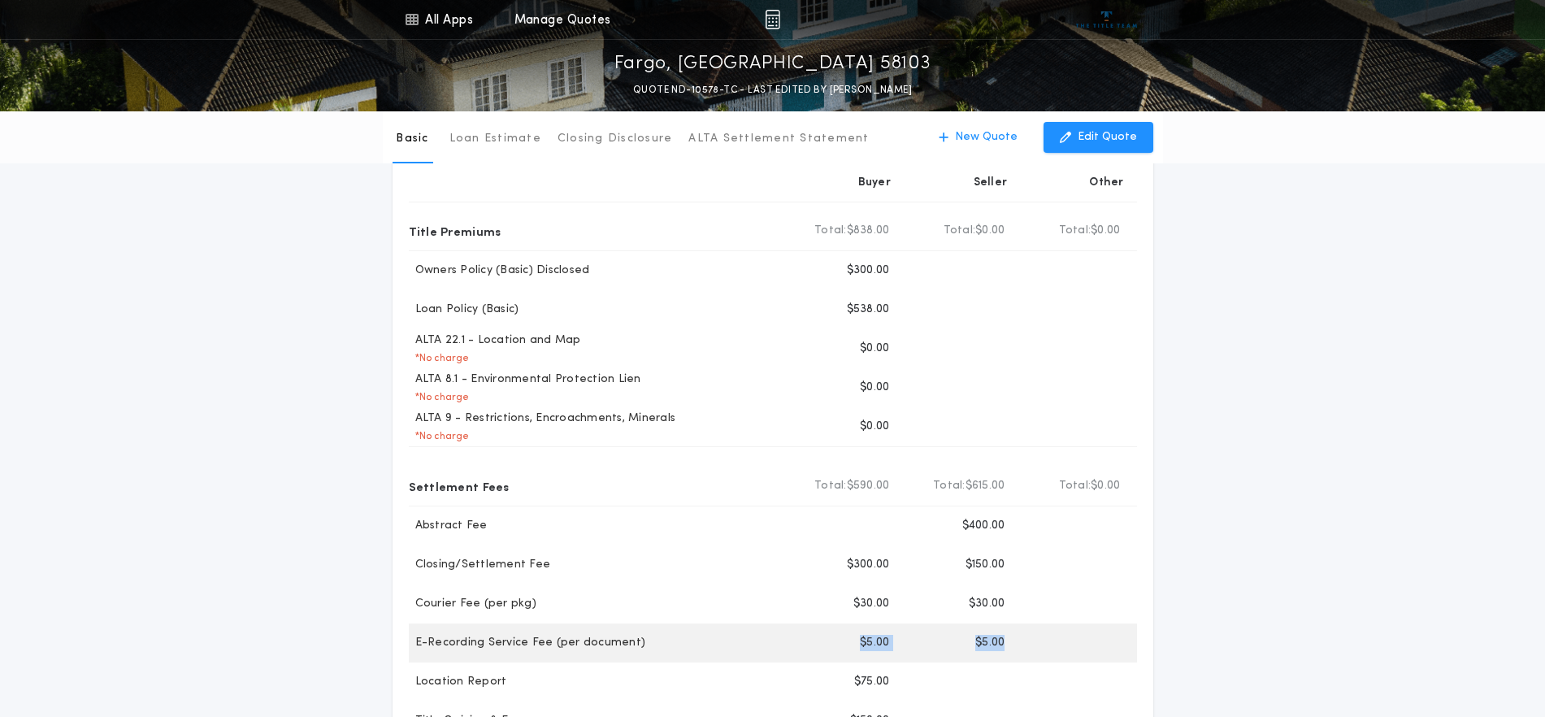
drag, startPoint x: 972, startPoint y: 647, endPoint x: 841, endPoint y: 643, distance: 130.9
click at [841, 643] on div "Buyer $5.00 Seller $5.00" at bounding box center [961, 642] width 349 height 39
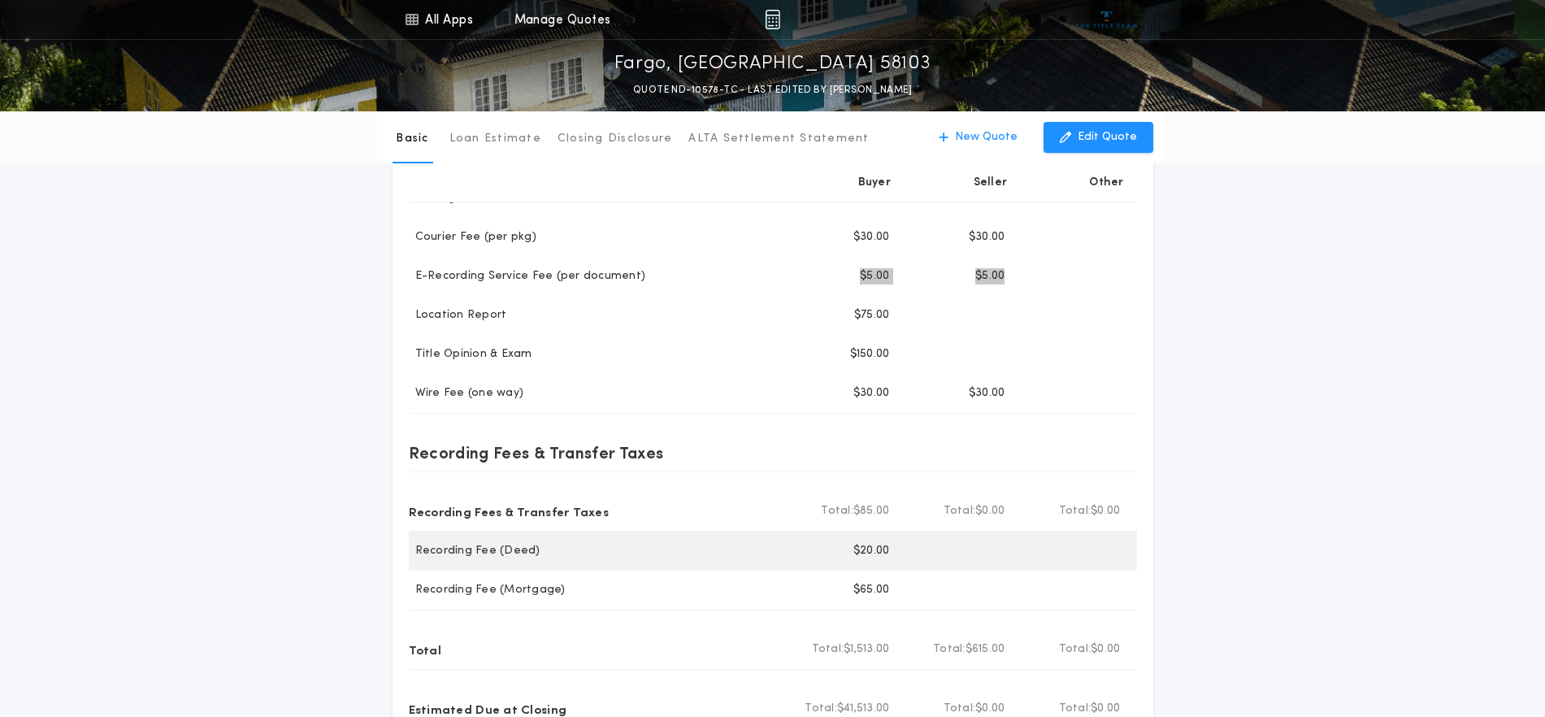
scroll to position [508, 0]
